Goal: Information Seeking & Learning: Understand process/instructions

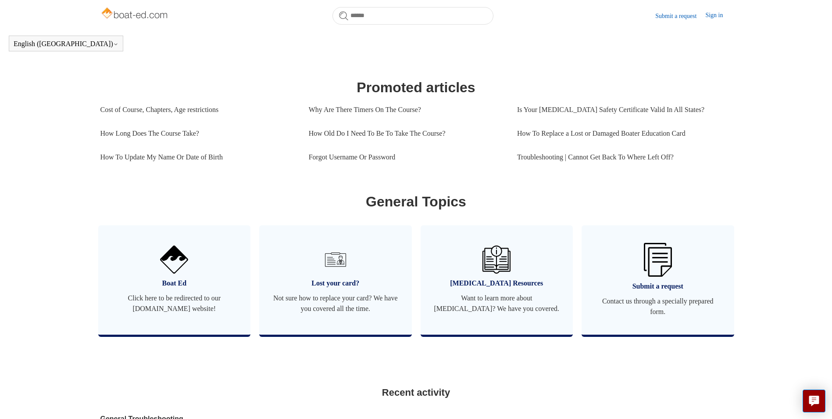
scroll to position [162, 0]
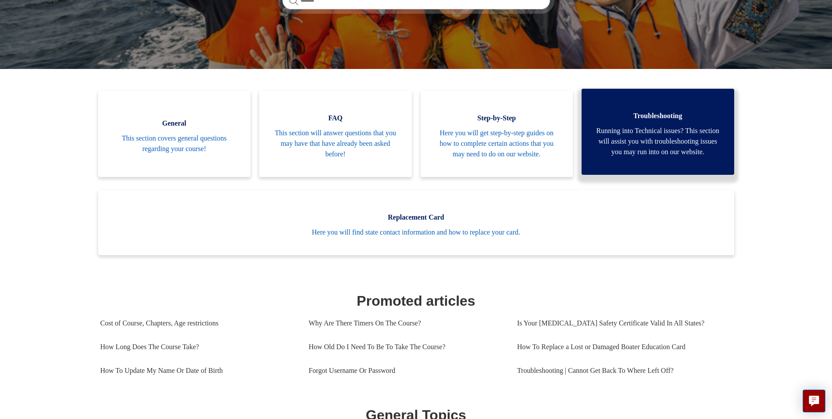
click at [672, 134] on span "Running into Technical issues? This section will assist you with troubleshootin…" at bounding box center [658, 141] width 126 height 32
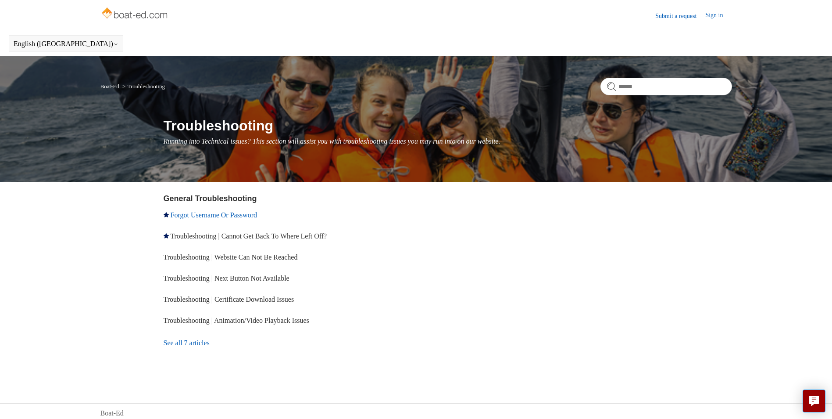
click at [229, 215] on link "Forgot Username Or Password" at bounding box center [214, 214] width 86 height 7
